Goal: Navigation & Orientation: Find specific page/section

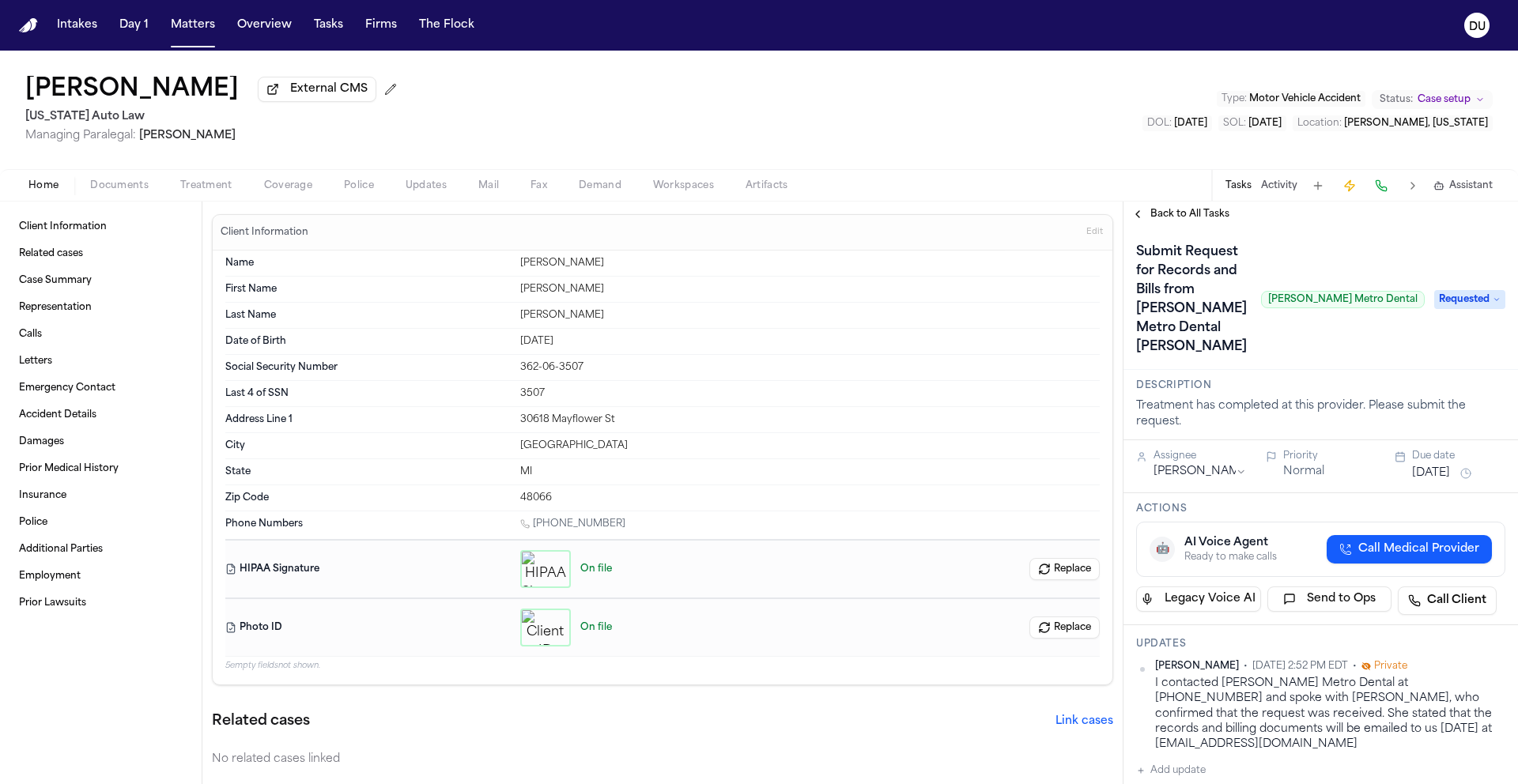
scroll to position [307, 0]
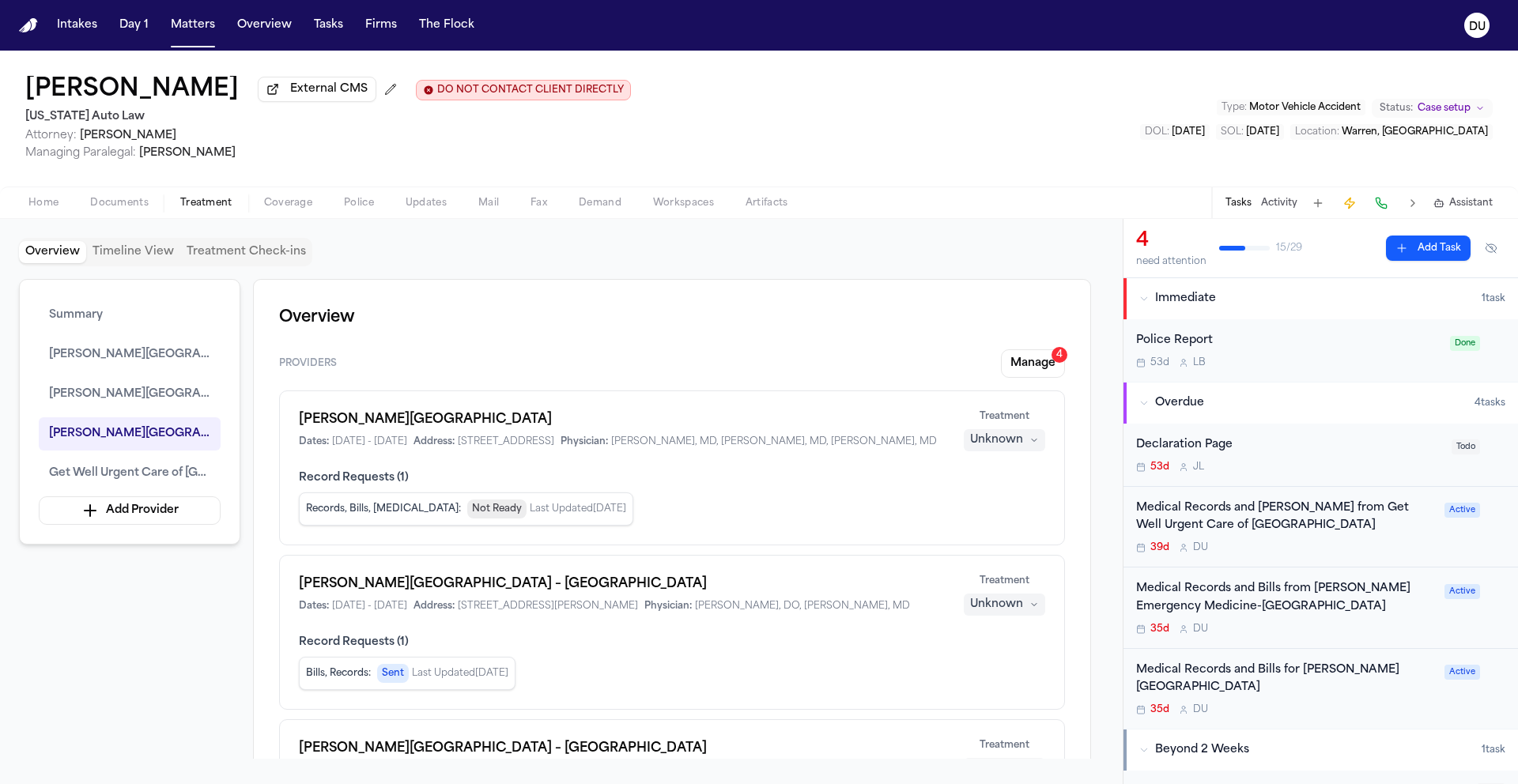
scroll to position [2259, 0]
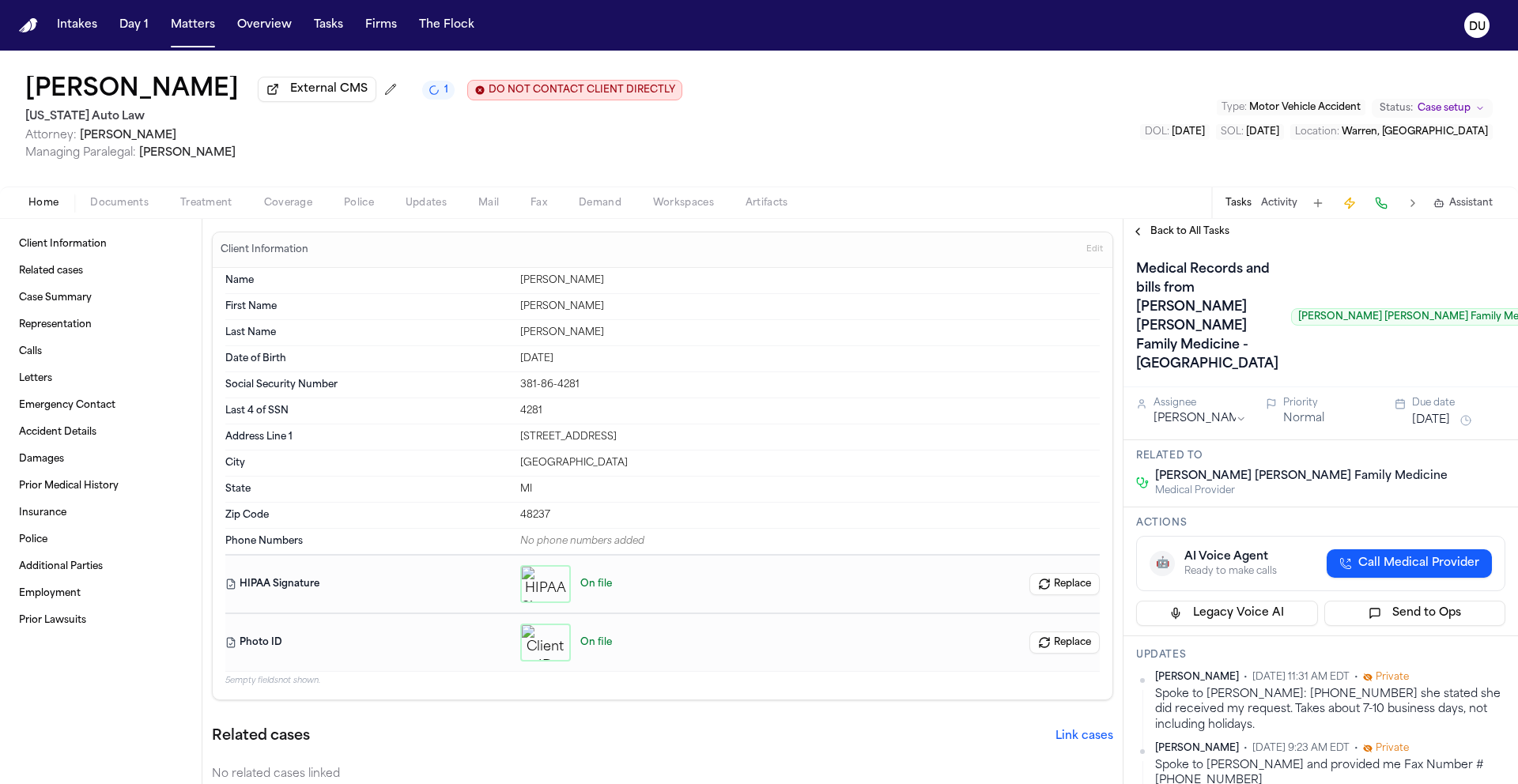
scroll to position [279, 0]
